Goal: Obtain resource: Download file/media

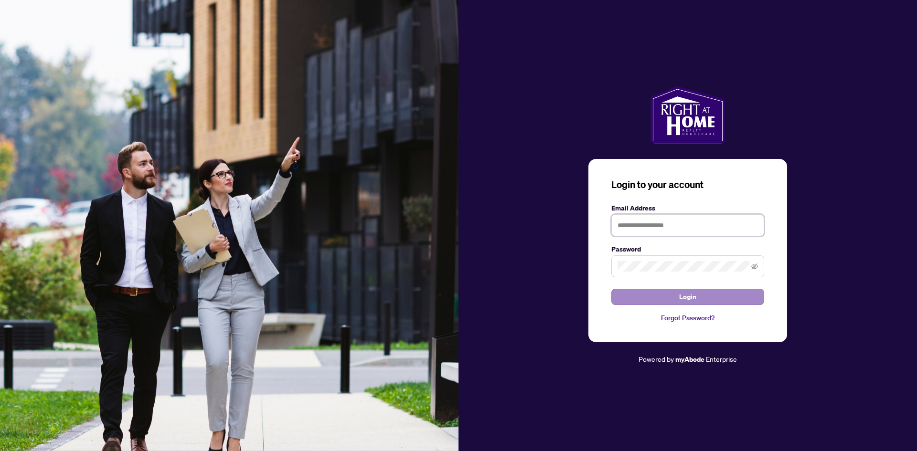
type input "**********"
click at [650, 297] on button "Login" at bounding box center [687, 297] width 153 height 16
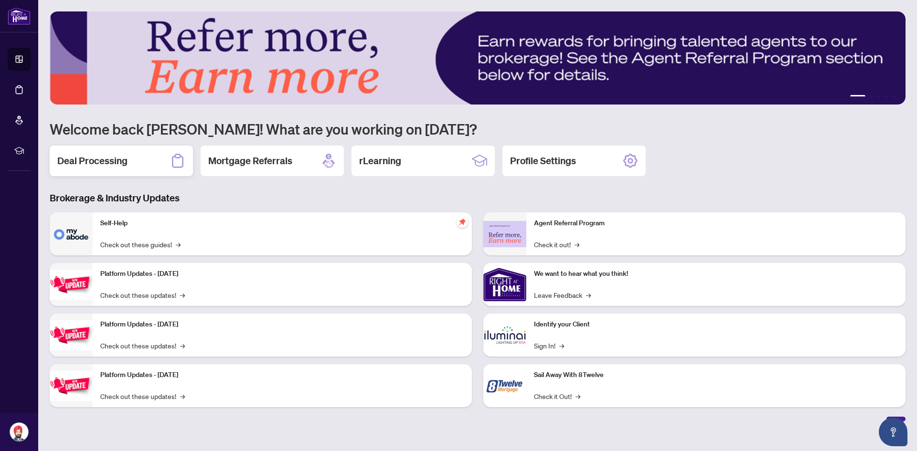
click at [134, 158] on div "Deal Processing" at bounding box center [121, 161] width 143 height 31
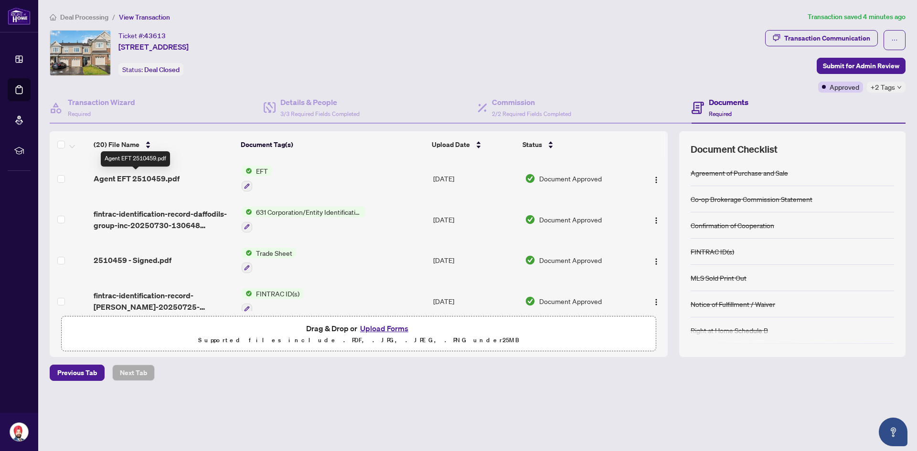
click at [156, 178] on span "Agent EFT 2510459.pdf" at bounding box center [137, 178] width 86 height 11
